Goal: Task Accomplishment & Management: Use online tool/utility

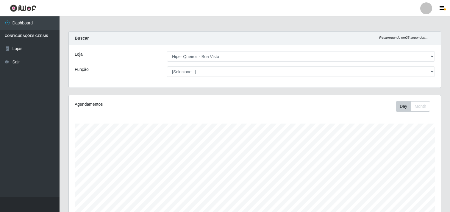
select select "514"
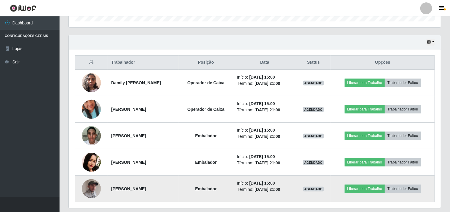
scroll to position [198, 0]
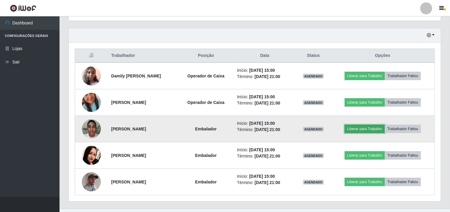
click at [361, 129] on button "Liberar para Trabalho" at bounding box center [364, 129] width 40 height 8
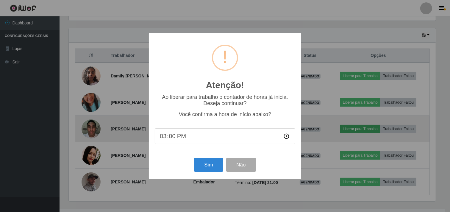
scroll to position [123, 368]
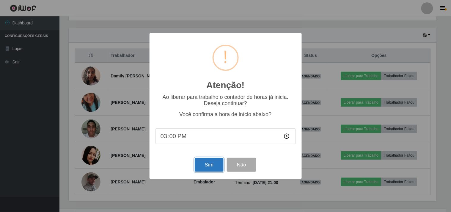
click at [209, 164] on button "Sim" at bounding box center [209, 165] width 29 height 14
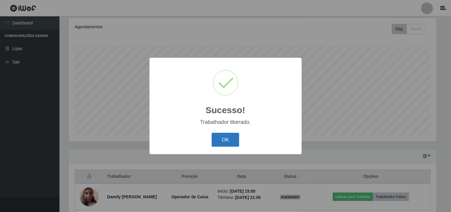
click at [226, 143] on button "OK" at bounding box center [226, 140] width 28 height 14
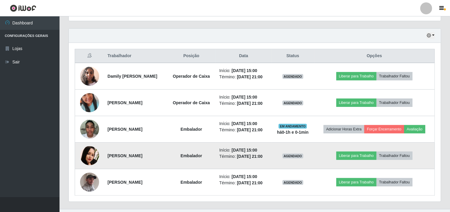
scroll to position [209, 0]
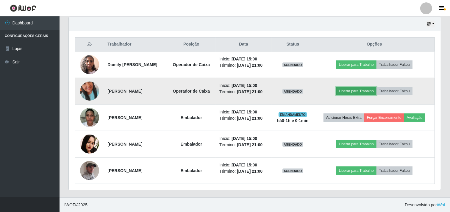
click at [349, 92] on button "Liberar para Trabalho" at bounding box center [356, 91] width 40 height 8
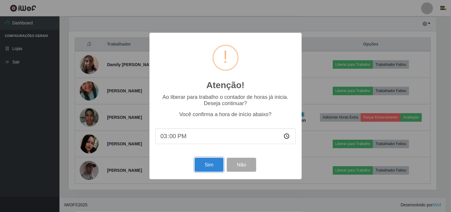
click at [206, 169] on button "Sim" at bounding box center [209, 165] width 29 height 14
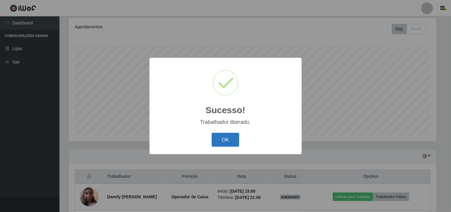
click at [222, 135] on button "OK" at bounding box center [226, 140] width 28 height 14
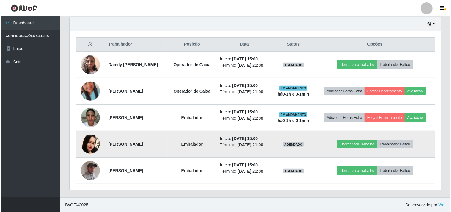
scroll to position [210, 0]
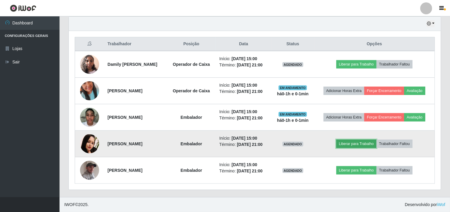
click at [348, 142] on button "Liberar para Trabalho" at bounding box center [356, 143] width 40 height 8
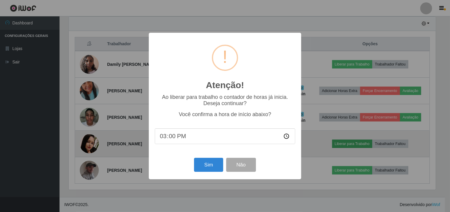
scroll to position [123, 368]
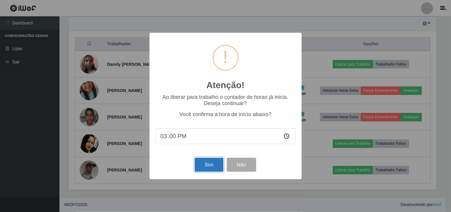
click at [214, 164] on button "Sim" at bounding box center [209, 165] width 29 height 14
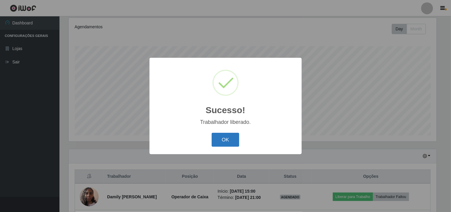
click at [223, 141] on button "OK" at bounding box center [226, 140] width 28 height 14
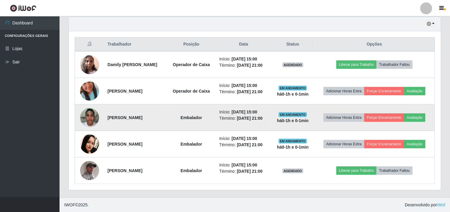
scroll to position [210, 0]
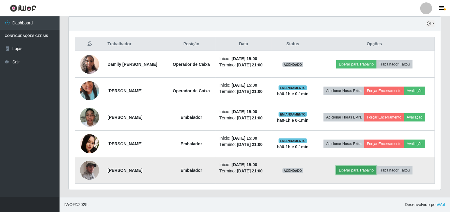
click at [366, 168] on button "Liberar para Trabalho" at bounding box center [356, 170] width 40 height 8
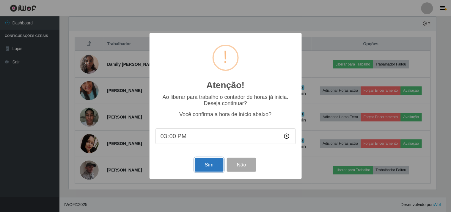
click at [200, 169] on button "Sim" at bounding box center [209, 165] width 29 height 14
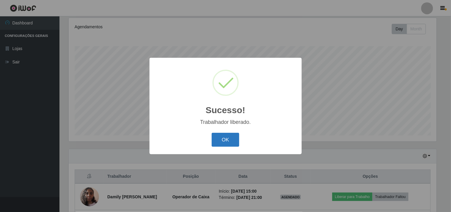
click at [220, 137] on button "OK" at bounding box center [226, 140] width 28 height 14
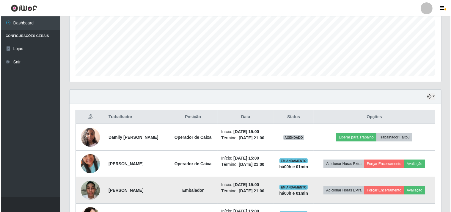
scroll to position [143, 0]
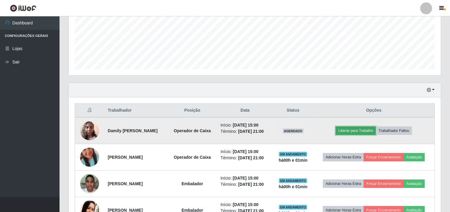
click at [358, 131] on button "Liberar para Trabalho" at bounding box center [355, 130] width 40 height 8
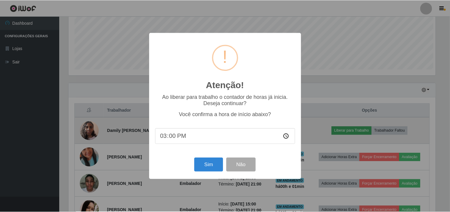
scroll to position [123, 368]
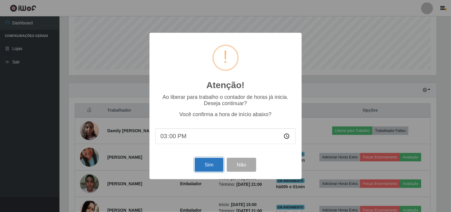
click at [202, 170] on button "Sim" at bounding box center [209, 165] width 29 height 14
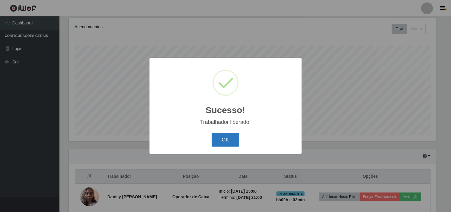
click at [221, 141] on button "OK" at bounding box center [226, 140] width 28 height 14
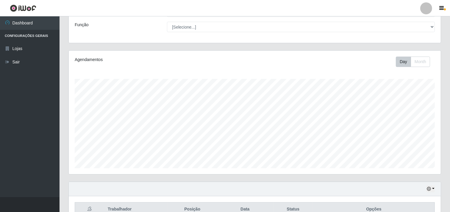
scroll to position [0, 0]
